Goal: Find specific page/section: Find specific page/section

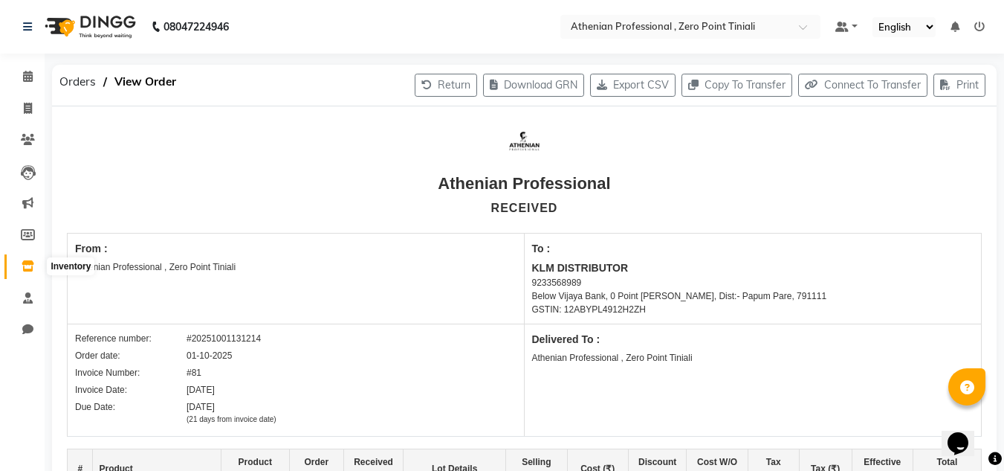
click at [28, 260] on icon at bounding box center [28, 265] width 13 height 11
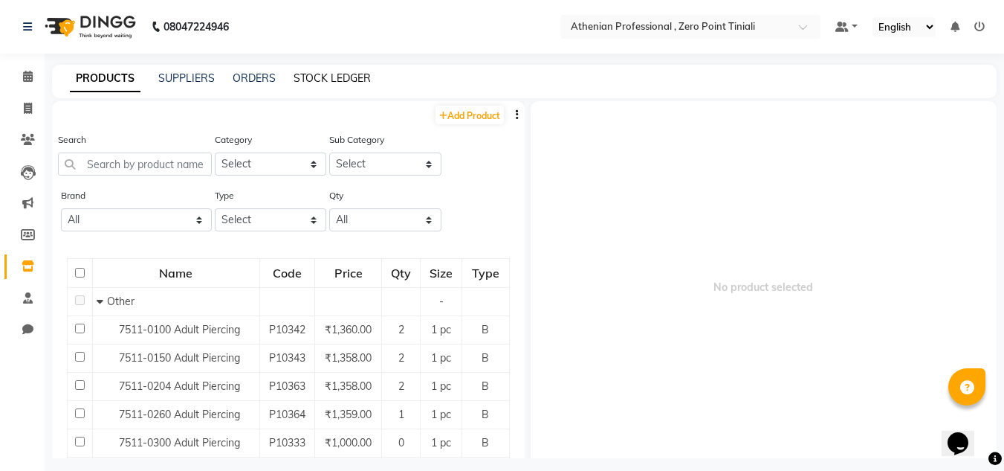
click at [320, 79] on link "STOCK LEDGER" at bounding box center [332, 77] width 77 height 13
select select "all"
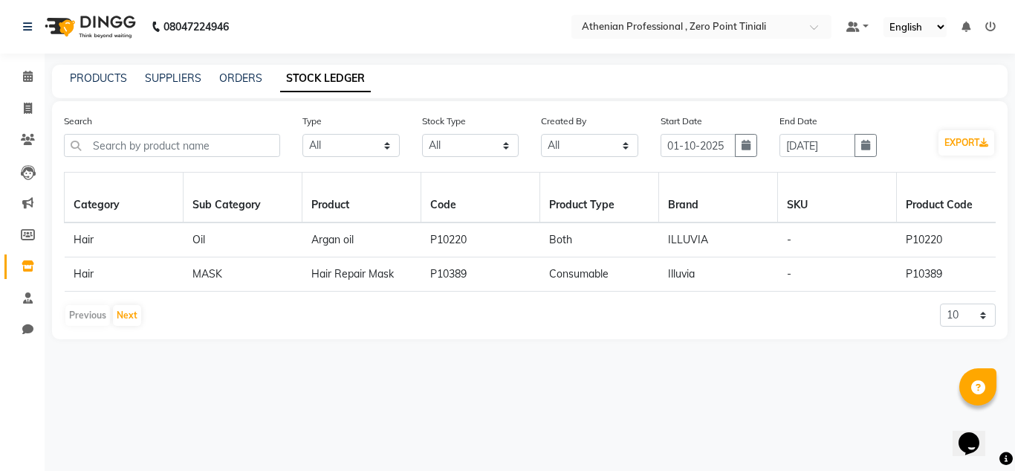
click at [983, 24] on ul "Default Panel My Panel English ENGLISH Español العربية मराठी हिंदी ગુજરાતી தமிழ…" at bounding box center [921, 27] width 164 height 20
click at [989, 28] on icon at bounding box center [991, 27] width 10 height 10
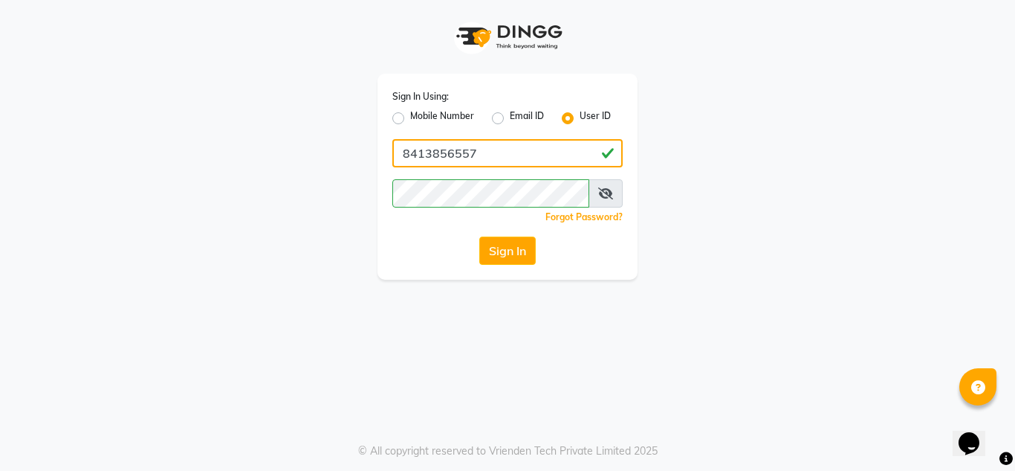
click at [498, 161] on input "8413856557" at bounding box center [507, 153] width 230 height 28
type input "[DEMOGRAPHIC_DATA]"
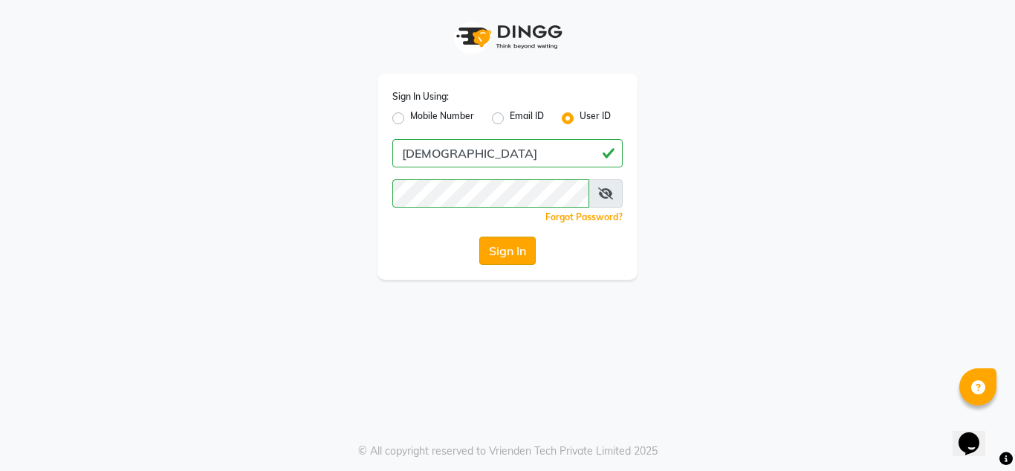
click at [505, 248] on button "Sign In" at bounding box center [507, 250] width 56 height 28
